Goal: Information Seeking & Learning: Understand process/instructions

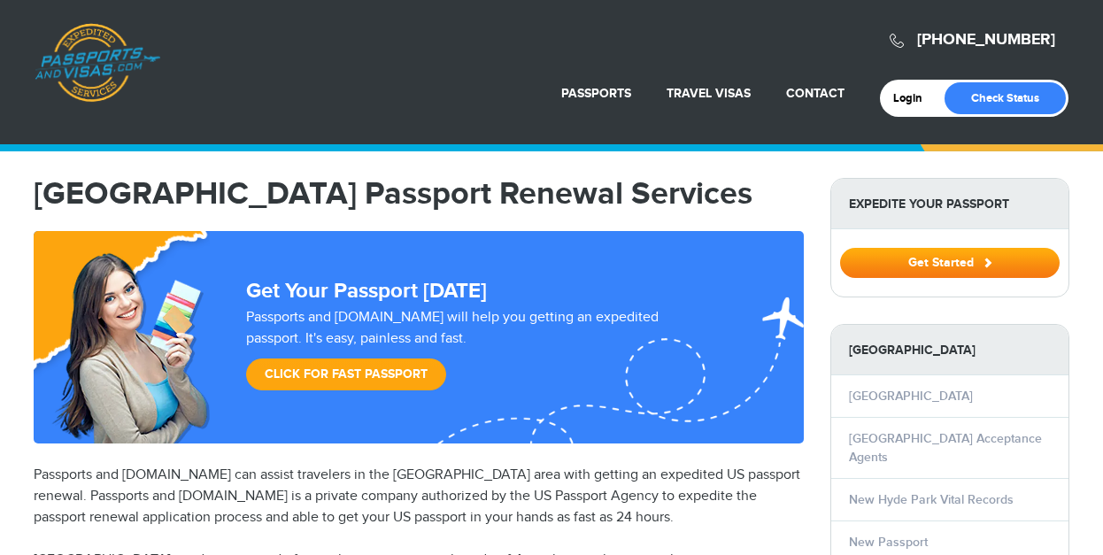
select select "**********"
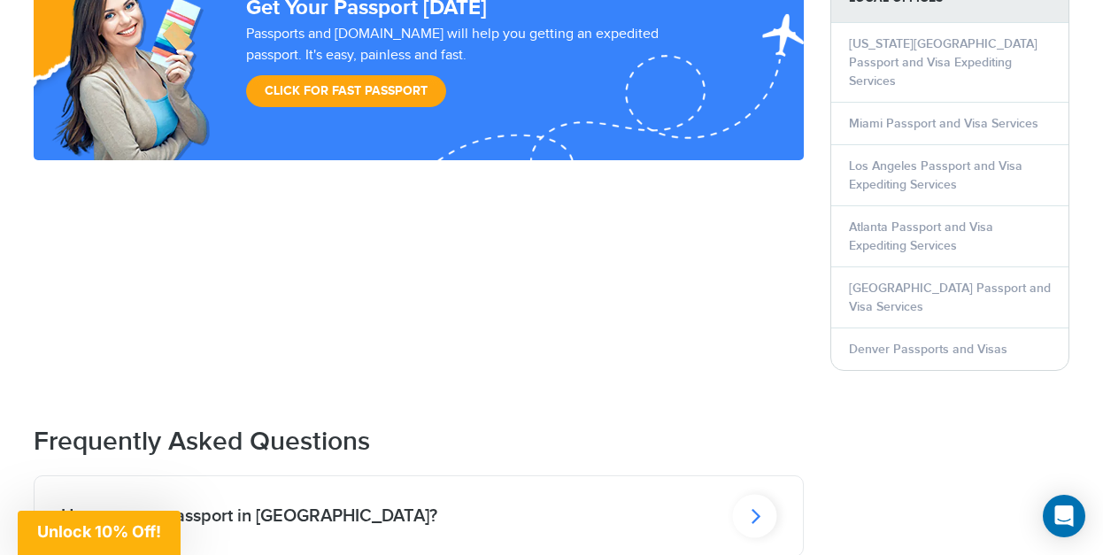
scroll to position [1916, 0]
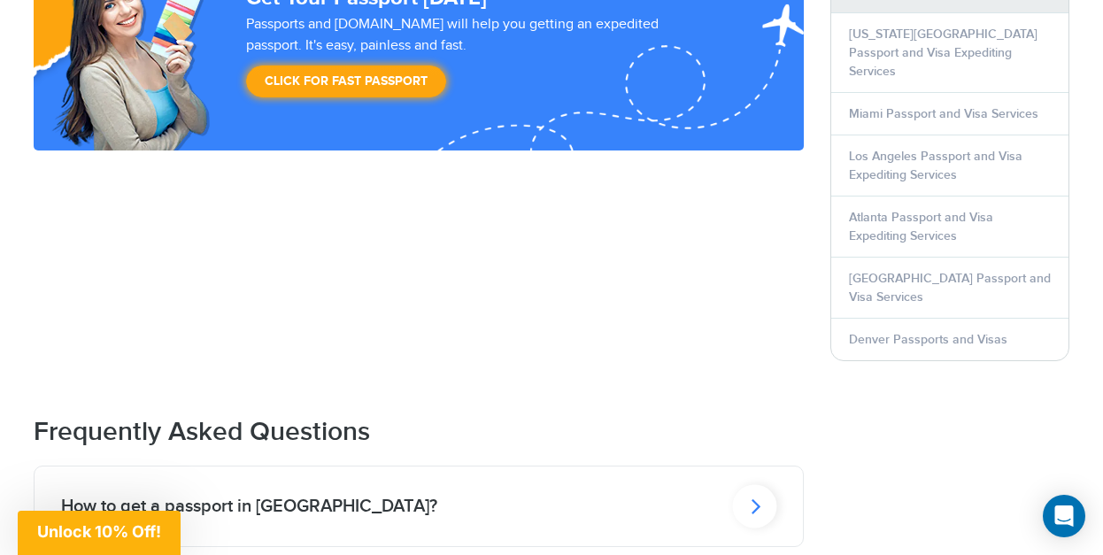
click at [374, 496] on h2 "How to get a passport in New Hyde Park?" at bounding box center [249, 506] width 376 height 21
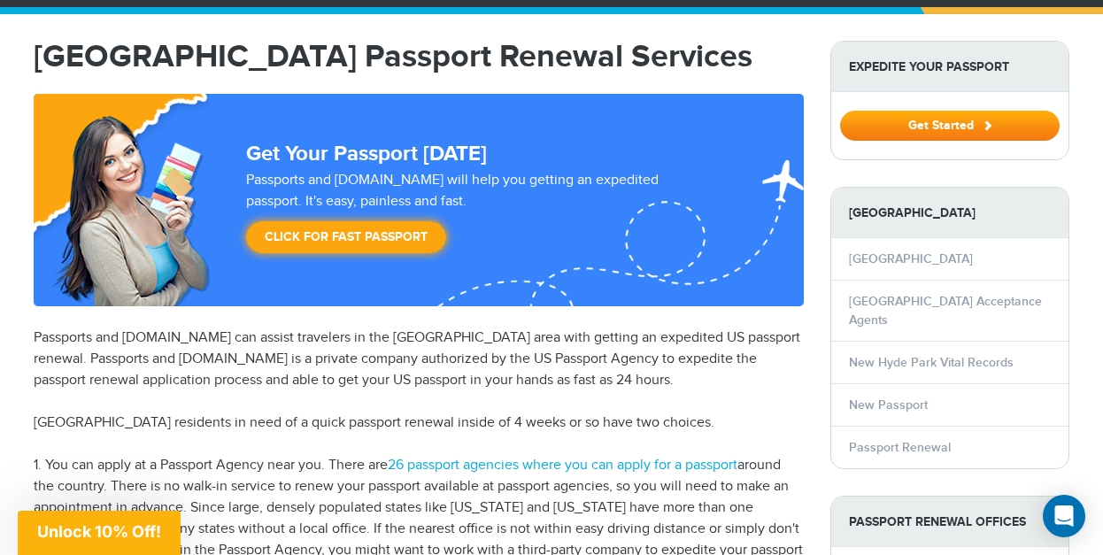
scroll to position [0, 0]
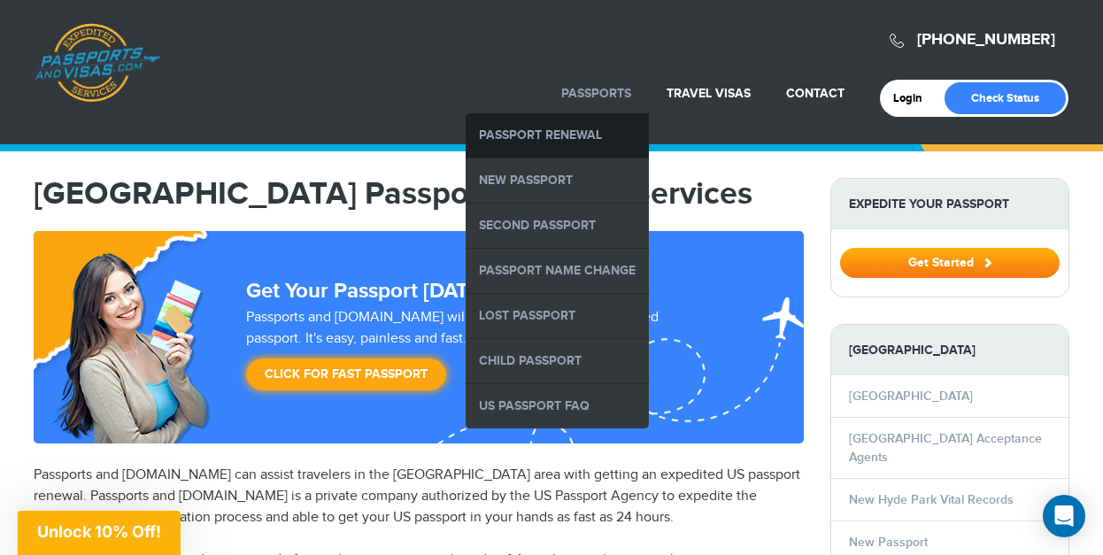
click at [584, 132] on link "Passport Renewal" at bounding box center [557, 135] width 183 height 44
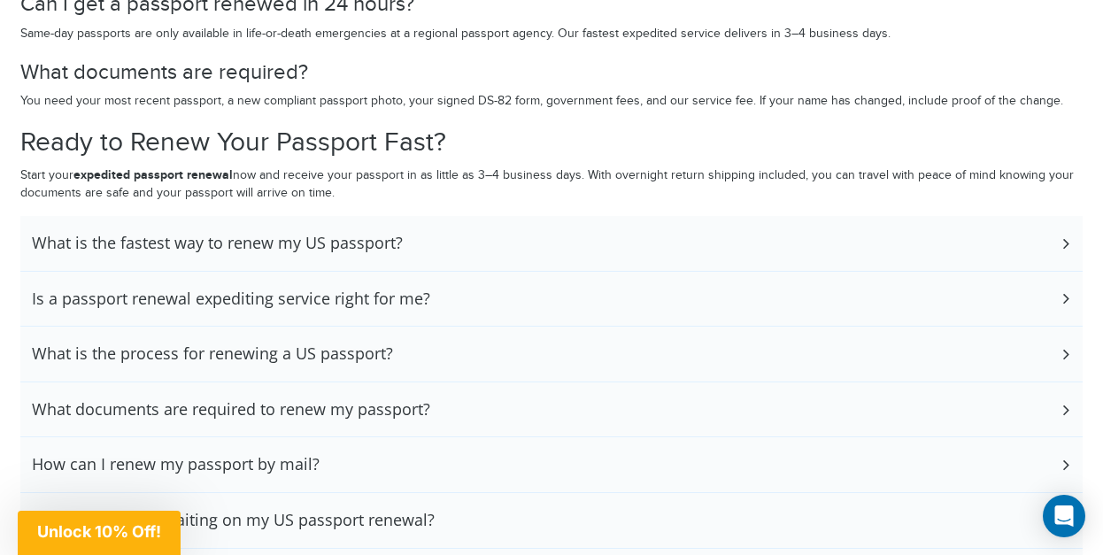
scroll to position [3912, 0]
